Goal: Transaction & Acquisition: Purchase product/service

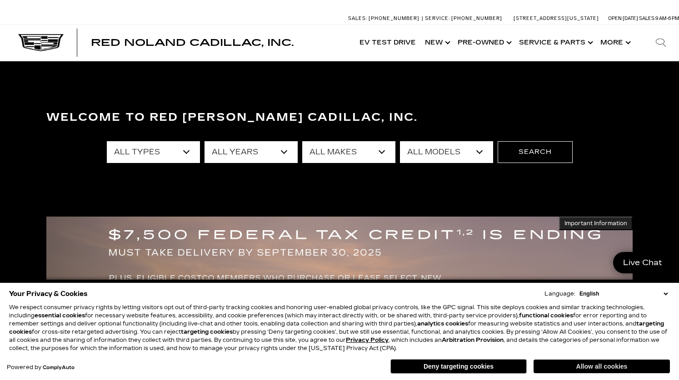
click at [609, 368] on button "Allow all cookies" at bounding box center [602, 367] width 136 height 14
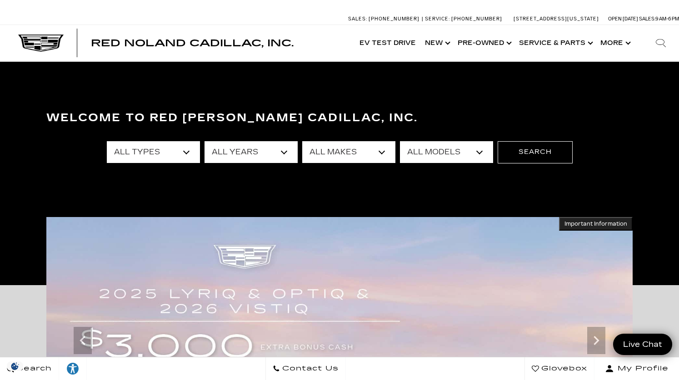
click at [107, 141] on select "All Types New Used Certified Used Demo" at bounding box center [153, 152] width 93 height 22
select select "New"
click option "New" at bounding box center [0, 0] width 0 height 0
click at [205, 141] on select "All Years 2026 2025 2024" at bounding box center [251, 152] width 93 height 22
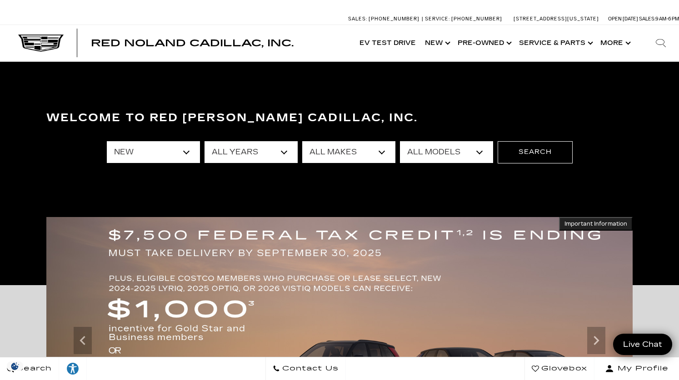
select select "2026"
click option "2026" at bounding box center [0, 0] width 0 height 0
click at [302, 141] on select "All Makes Cadillac" at bounding box center [348, 152] width 93 height 22
select select "Cadillac"
click option "Cadillac" at bounding box center [0, 0] width 0 height 0
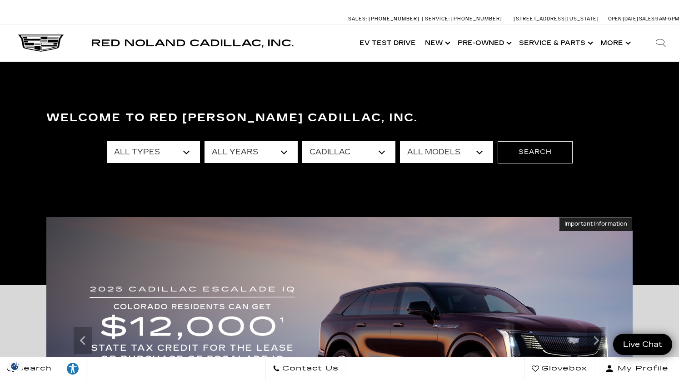
click at [400, 141] on select "All Models Escalade Escalade ESV ESCALADE IQ ESCALADE IQL LYRIQ VISTIQ" at bounding box center [446, 152] width 93 height 22
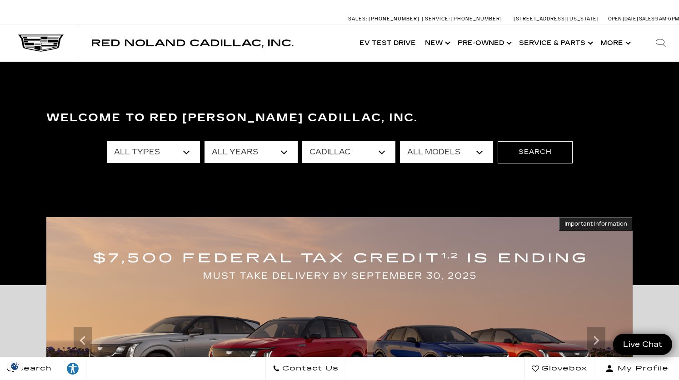
click option "All Models" at bounding box center [0, 0] width 0 height 0
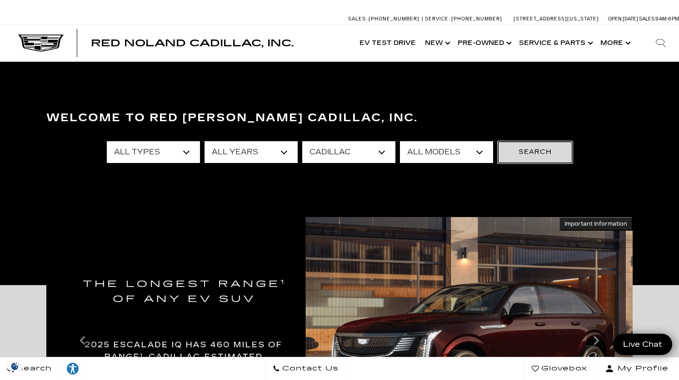
click at [526, 153] on button "Search" at bounding box center [535, 152] width 75 height 22
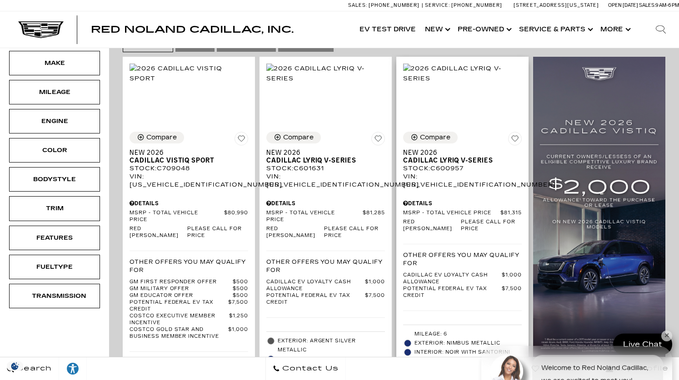
scroll to position [236, 0]
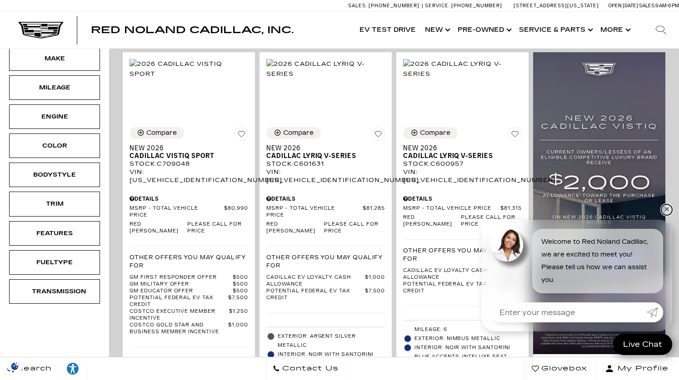
click at [667, 210] on link "✕" at bounding box center [666, 210] width 11 height 11
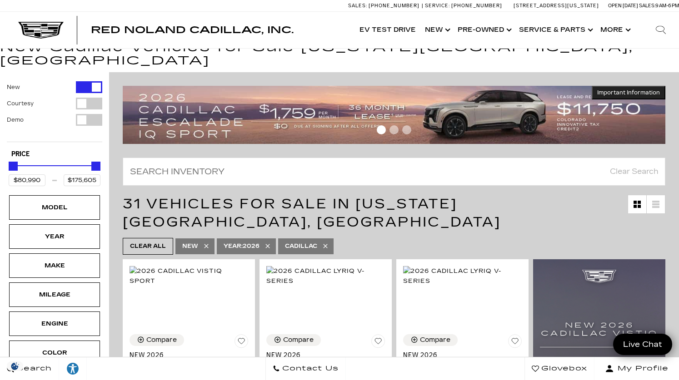
scroll to position [0, 0]
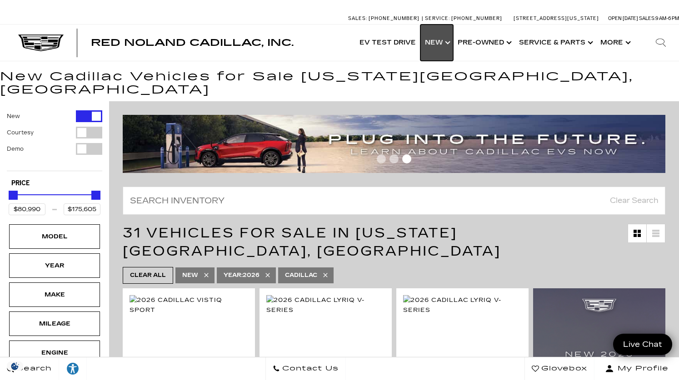
click at [450, 42] on link "Show New" at bounding box center [436, 43] width 33 height 36
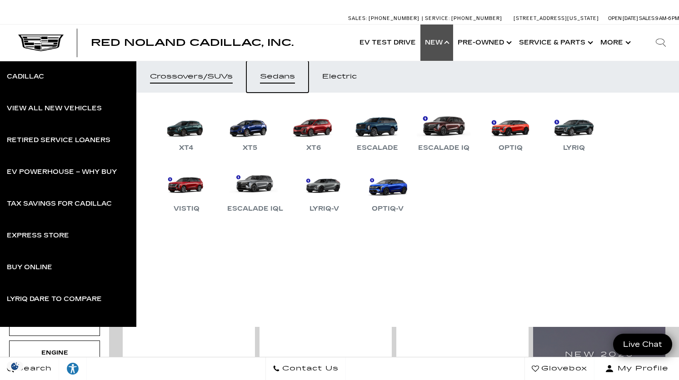
click at [280, 75] on div "Sedans" at bounding box center [277, 77] width 35 height 6
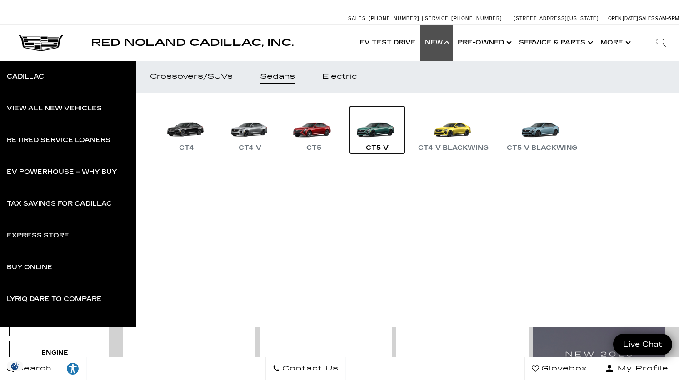
click at [378, 132] on link "CT5-V" at bounding box center [377, 129] width 55 height 47
